Goal: Information Seeking & Learning: Learn about a topic

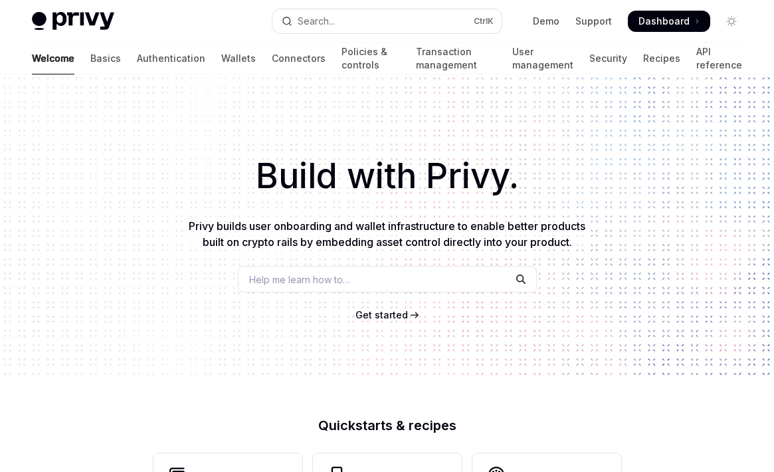
click at [381, 315] on span "Get started" at bounding box center [381, 314] width 52 height 11
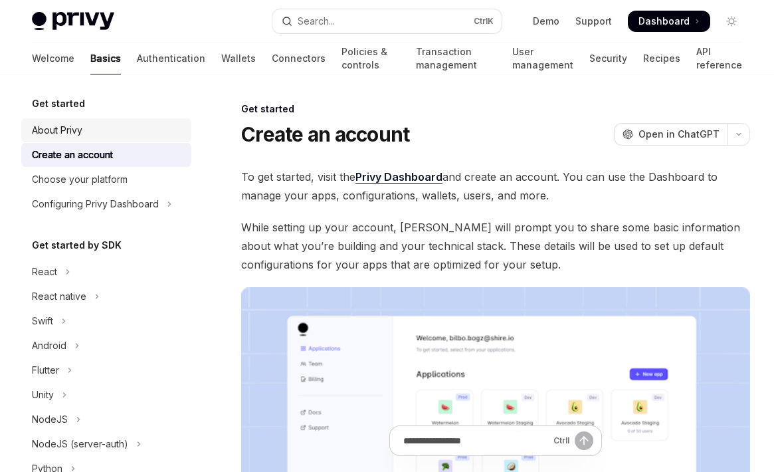
click at [101, 130] on div "About Privy" at bounding box center [107, 130] width 151 height 16
type textarea "*"
